Goal: Task Accomplishment & Management: Complete application form

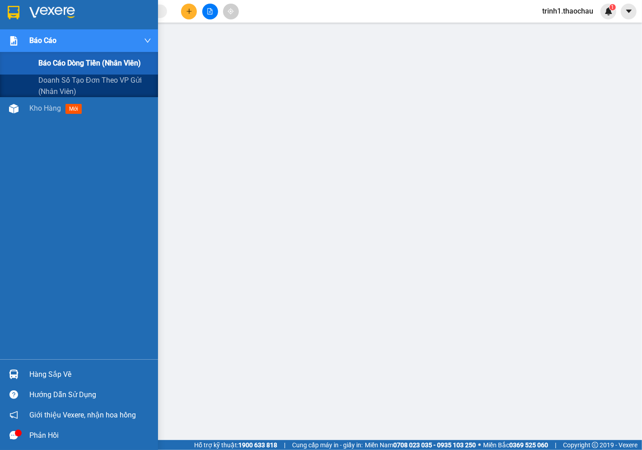
click at [55, 61] on span "Báo cáo dòng tiền (nhân viên)" at bounding box center [89, 62] width 103 height 11
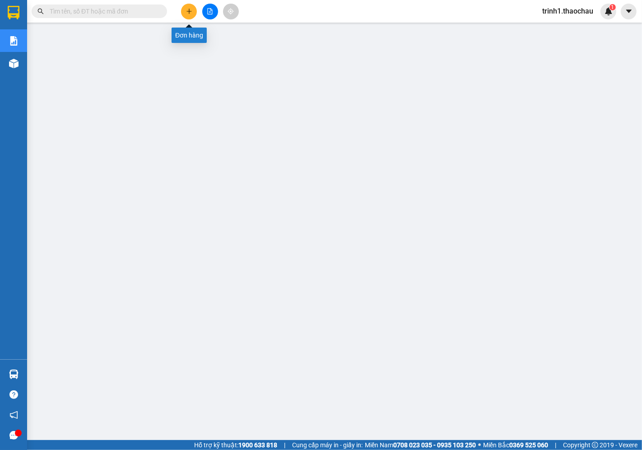
click at [183, 11] on button at bounding box center [189, 12] width 16 height 16
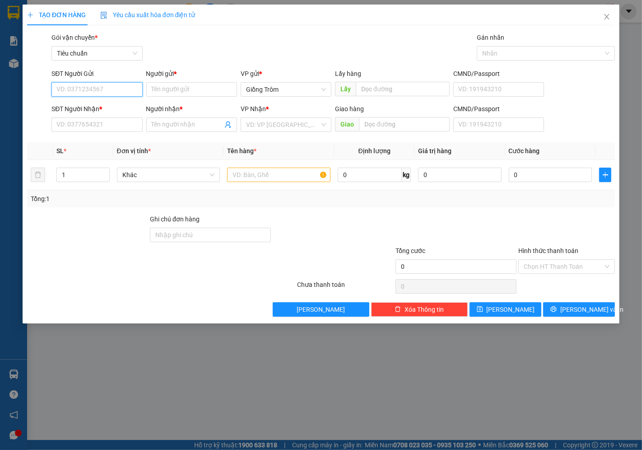
click at [56, 89] on input "SĐT Người Gửi" at bounding box center [97, 89] width 91 height 14
click at [71, 92] on input "SĐT Người Gửi" at bounding box center [97, 89] width 91 height 14
type input "0333468460"
click at [180, 93] on input "Người gửi *" at bounding box center [191, 89] width 91 height 14
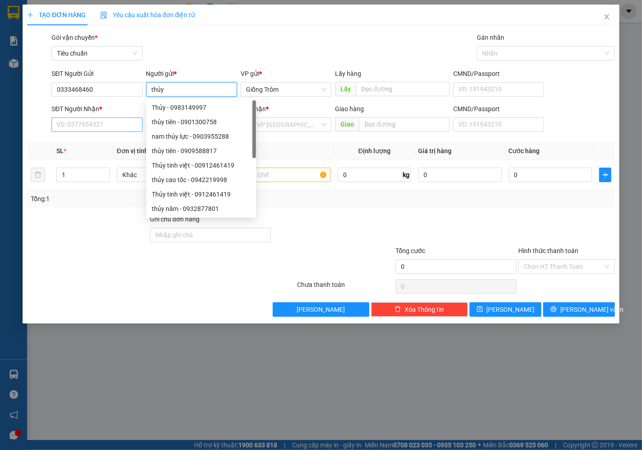
type input "thủy"
click at [84, 125] on input "SĐT Người Nhận *" at bounding box center [97, 124] width 91 height 14
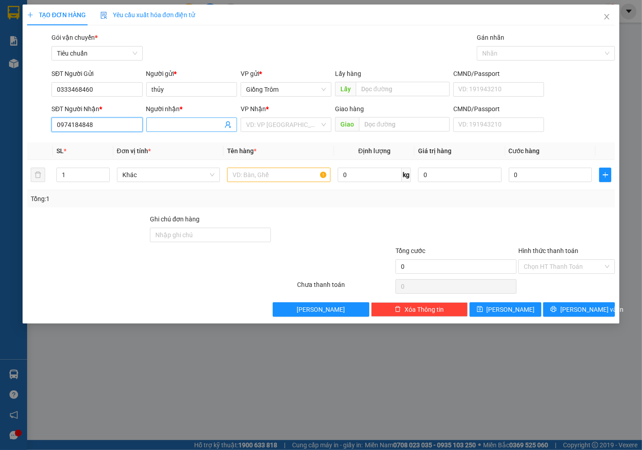
type input "0974184848"
click at [162, 128] on input "Người nhận *" at bounding box center [187, 125] width 71 height 10
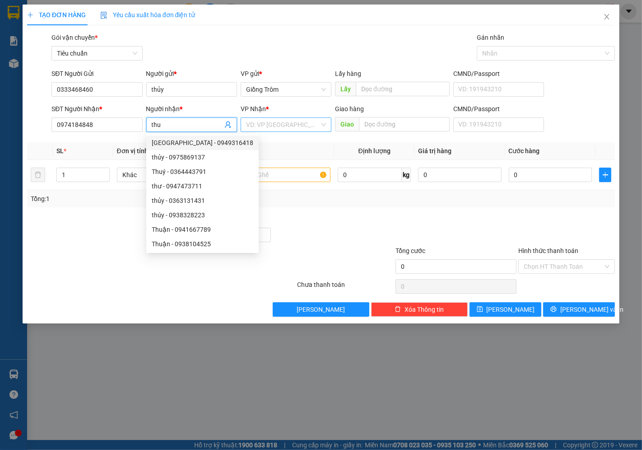
type input "thu"
click at [279, 126] on input "search" at bounding box center [283, 125] width 74 height 14
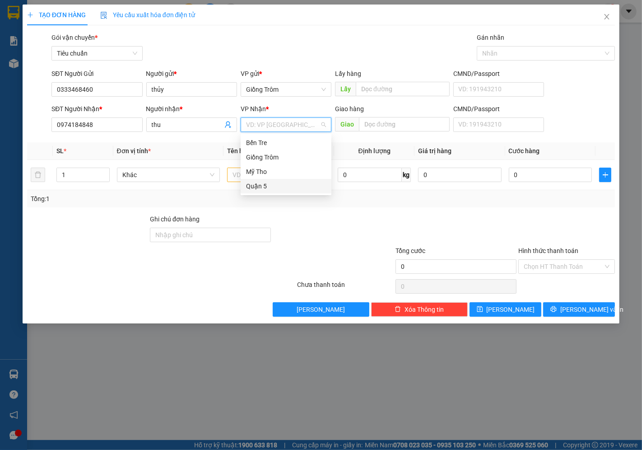
click at [265, 187] on div "Quận 5" at bounding box center [286, 186] width 80 height 10
click at [163, 173] on span "Khác" at bounding box center [168, 175] width 93 height 14
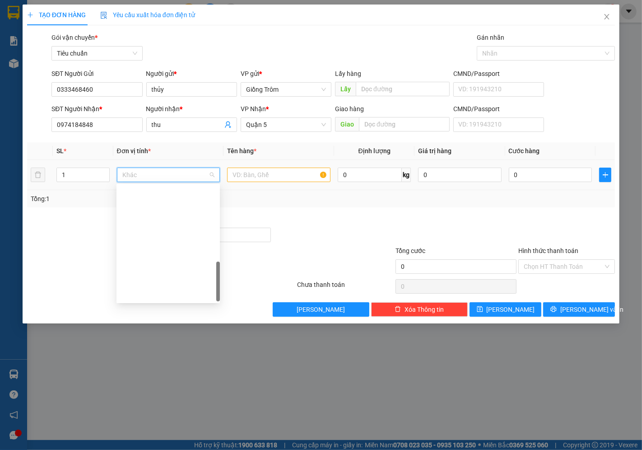
scroll to position [282, 0]
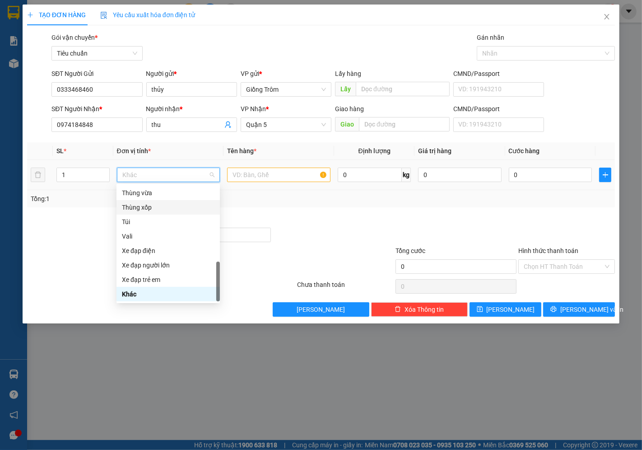
click at [159, 207] on div "Thùng xốp" at bounding box center [168, 207] width 93 height 10
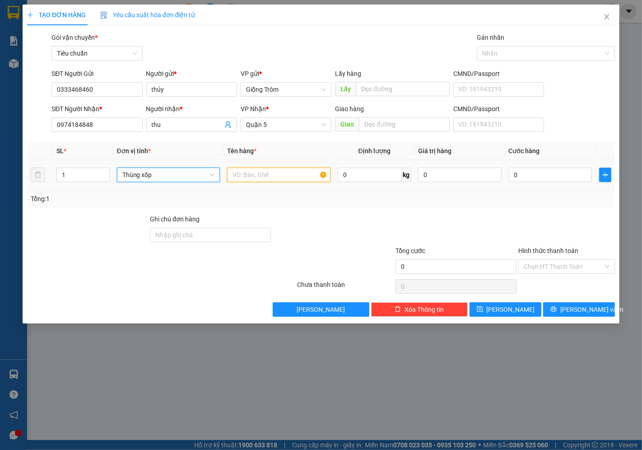
click at [268, 171] on input "text" at bounding box center [278, 175] width 103 height 14
type input "d"
type input "đồ lạnh"
click at [554, 175] on input "0" at bounding box center [550, 175] width 83 height 14
type input "4"
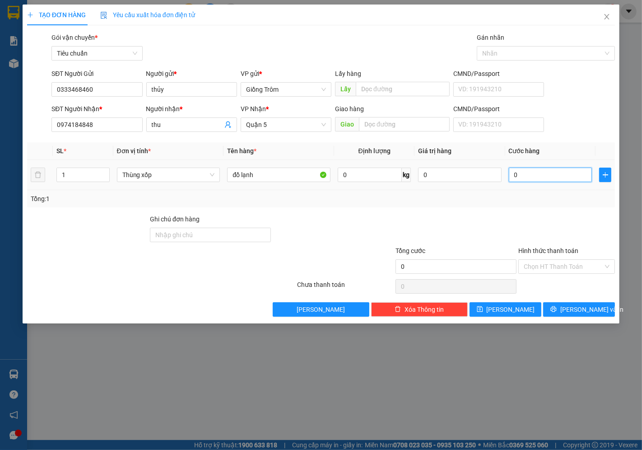
type input "4"
type input "40"
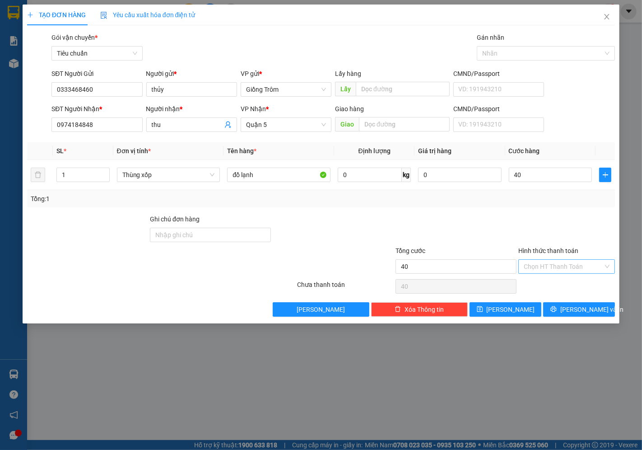
type input "40.000"
click at [557, 269] on input "Hình thức thanh toán" at bounding box center [564, 267] width 80 height 14
click at [552, 287] on div "Tại văn phòng" at bounding box center [567, 285] width 86 height 10
type input "0"
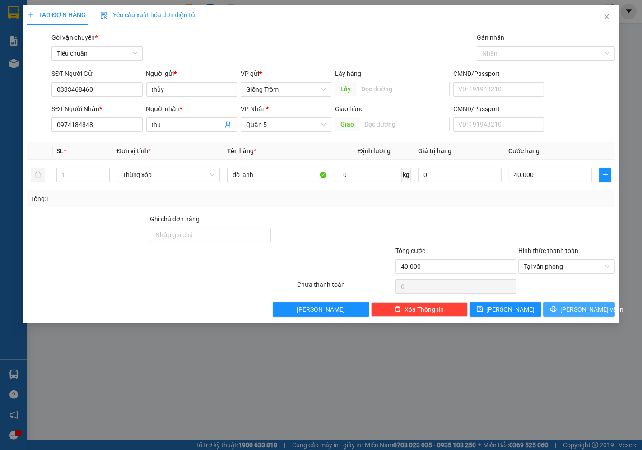
click at [557, 310] on icon "printer" at bounding box center [554, 309] width 6 height 6
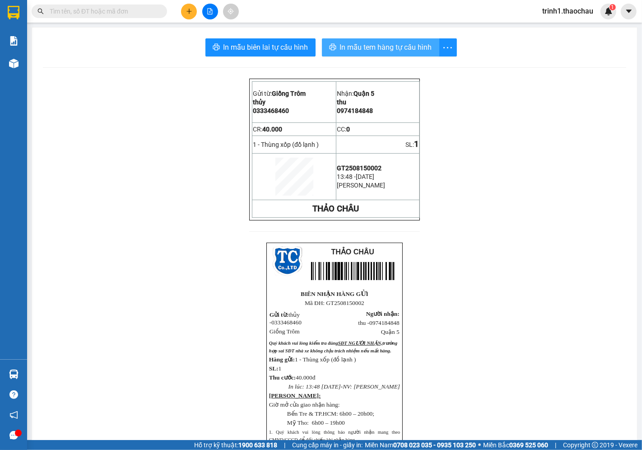
click at [384, 52] on span "In mẫu tem hàng tự cấu hình" at bounding box center [386, 47] width 92 height 11
drag, startPoint x: 98, startPoint y: 7, endPoint x: 187, endPoint y: 98, distance: 127.5
click at [187, 98] on div "Gửi từ: Giồng Trôm thủy 0333468460 Nhận: Quận 5 thu 0974184848 CR: 40.000 CC…" at bounding box center [335, 327] width 584 height 497
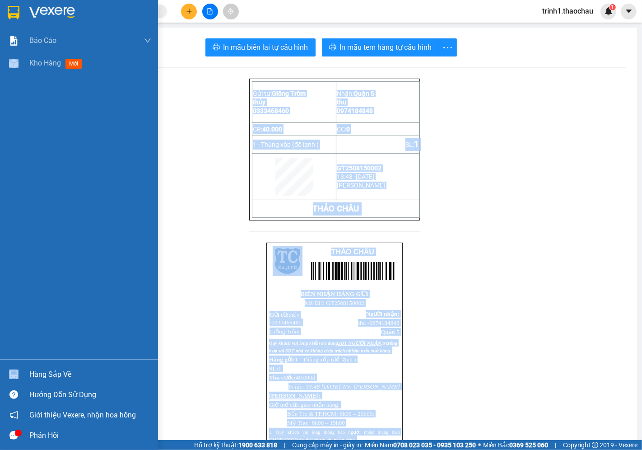
drag, startPoint x: 23, startPoint y: 225, endPoint x: 119, endPoint y: 470, distance: 263.1
click at [119, 449] on html "Kết quả tìm kiếm ( 0 ) Bộ lọc No Data trinh1.thaochau 1 Báo cáo Báo cáo dòng ti…" at bounding box center [321, 225] width 642 height 450
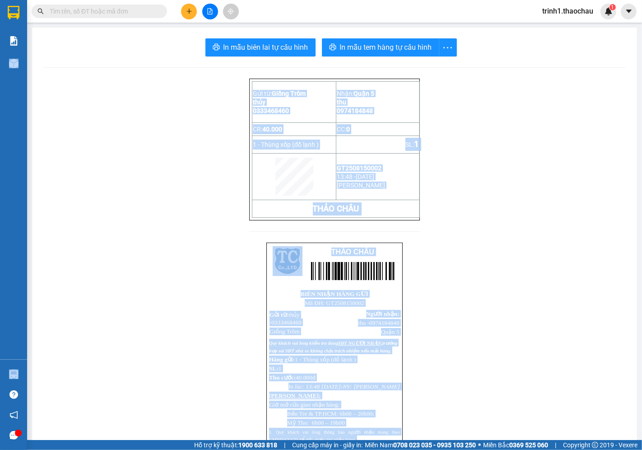
click at [531, 145] on div "Gửi từ: Giồng Trôm thủy 0333468460 Nhận: Quận 5 thu 0974184848 CR: 40.000 CC…" at bounding box center [335, 327] width 584 height 497
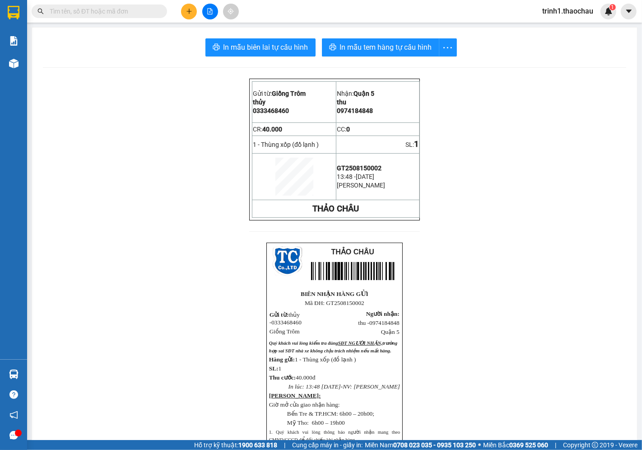
click at [531, 145] on div "Gửi từ: Giồng Trôm thủy 0333468460 Nhận: Quận 5 thu 0974184848 CR: 40.000 CC…" at bounding box center [335, 327] width 584 height 497
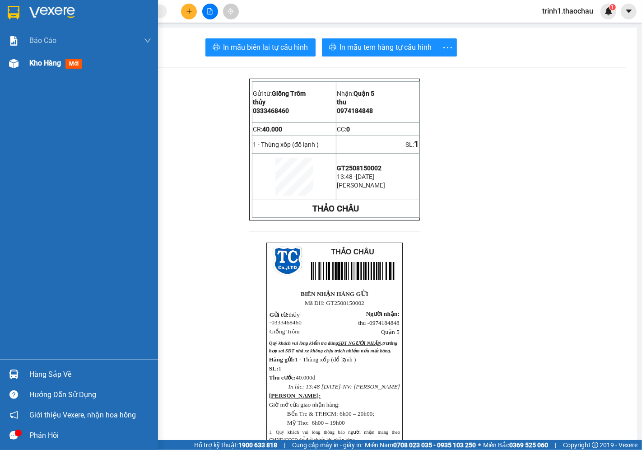
click at [17, 68] on img at bounding box center [13, 63] width 9 height 9
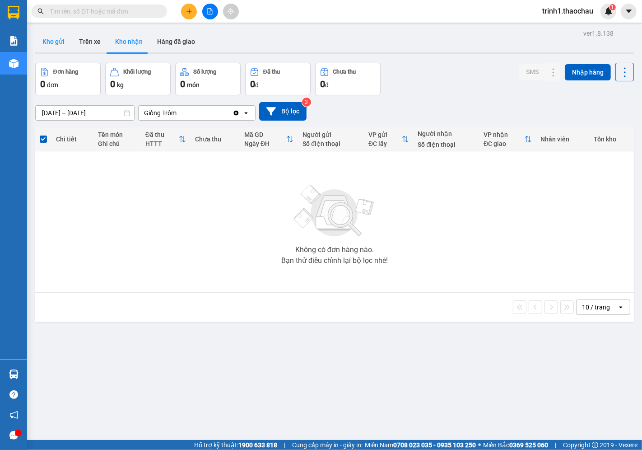
click at [59, 43] on button "Kho gửi" at bounding box center [53, 42] width 37 height 22
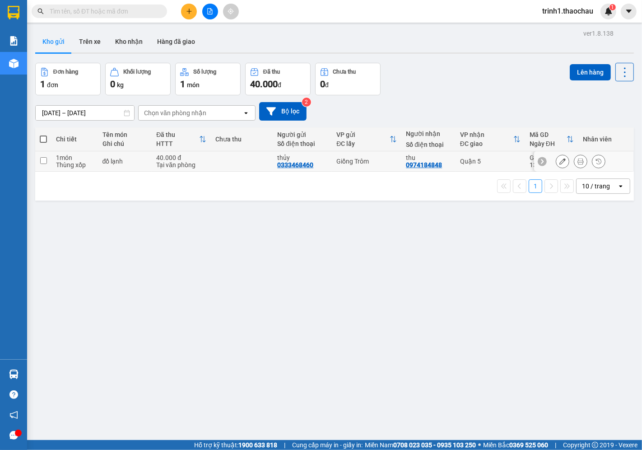
click at [36, 155] on td at bounding box center [43, 161] width 16 height 20
checkbox input "true"
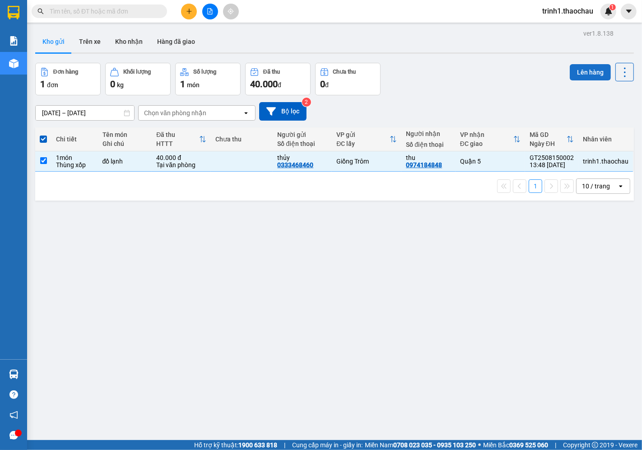
click at [573, 77] on button "Lên hàng" at bounding box center [590, 72] width 41 height 16
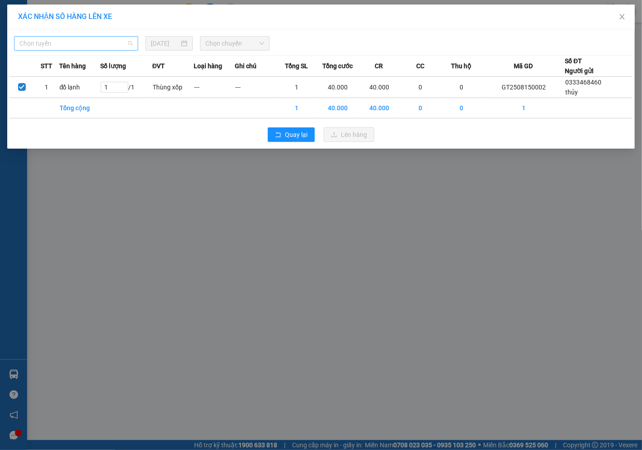
click at [71, 42] on span "Chọn tuyến" at bounding box center [75, 44] width 113 height 14
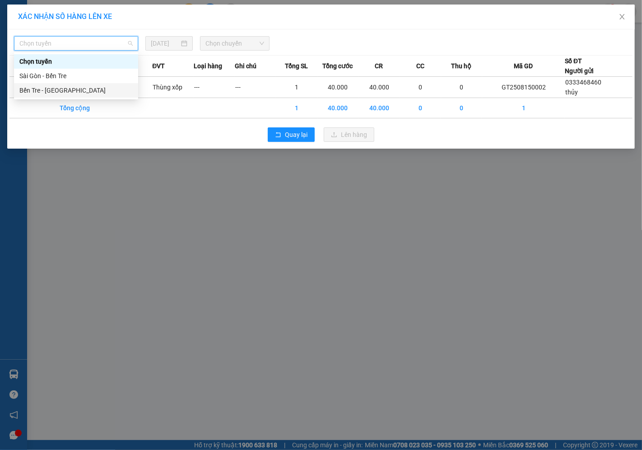
click at [66, 90] on div "Bến Tre - [GEOGRAPHIC_DATA]" at bounding box center [75, 90] width 113 height 10
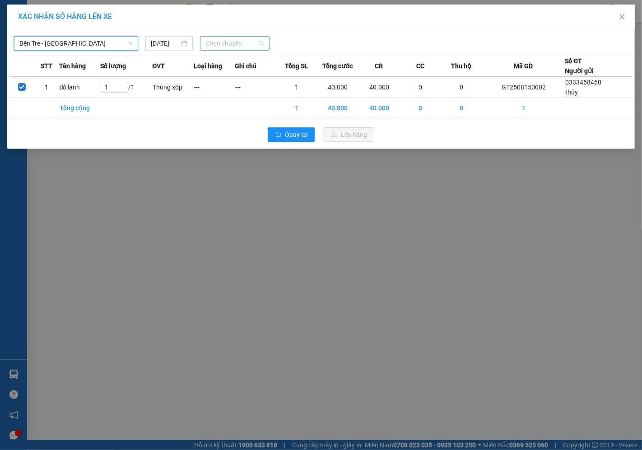
click at [211, 47] on span "Chọn chuyến" at bounding box center [235, 44] width 59 height 14
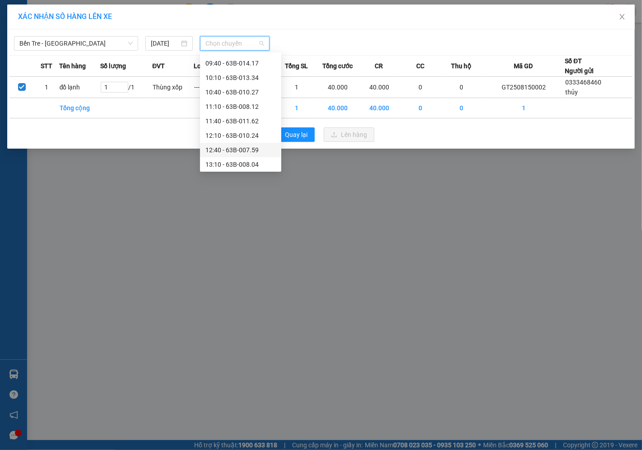
scroll to position [301, 0]
click at [229, 107] on div "14:40 - 63H-048.20" at bounding box center [241, 108] width 70 height 10
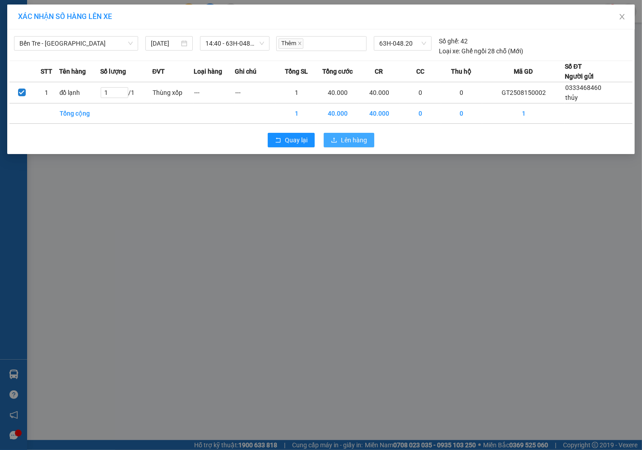
click at [352, 142] on span "Lên hàng" at bounding box center [354, 140] width 26 height 10
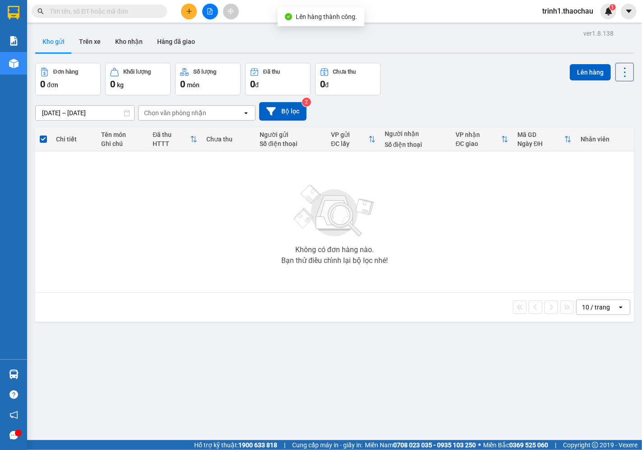
scroll to position [42, 0]
